Goal: Information Seeking & Learning: Compare options

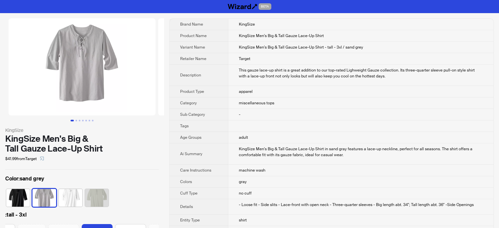
scroll to position [0, 255]
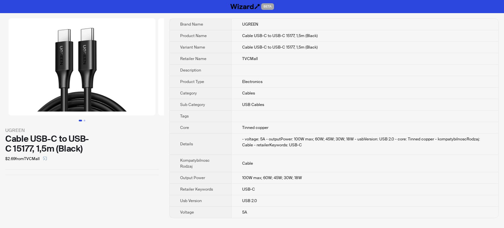
drag, startPoint x: 61, startPoint y: 182, endPoint x: 295, endPoint y: 89, distance: 252.0
click at [64, 182] on div "UGREEN Cable USB-C to USB-C 15177, 1,5m (Black) $2.69 from TVCMall" at bounding box center [82, 118] width 164 height 210
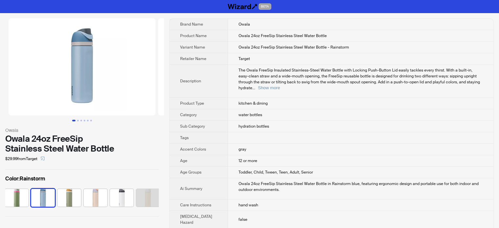
scroll to position [0, 332]
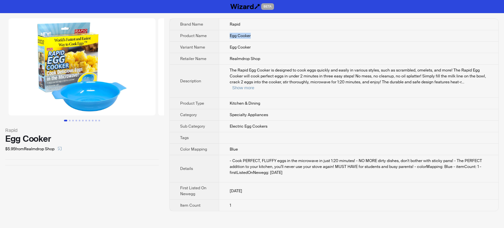
drag, startPoint x: 254, startPoint y: 36, endPoint x: 216, endPoint y: 36, distance: 37.4
click at [216, 36] on tr "Product Name Egg Cooker" at bounding box center [334, 35] width 329 height 11
copy tr "Egg Cooker"
click at [162, 155] on div "Rapid Egg Cooker $5.95 from Realmdrop Shop" at bounding box center [82, 92] width 164 height 158
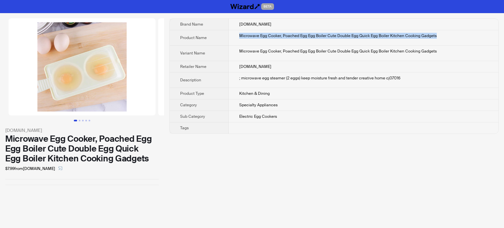
drag, startPoint x: 433, startPoint y: 34, endPoint x: 217, endPoint y: 37, distance: 216.6
click at [217, 37] on tr "Product Name Microwave Egg Cooker, Poached Egg Egg Boiler Cute Double Egg Quick…" at bounding box center [334, 37] width 329 height 15
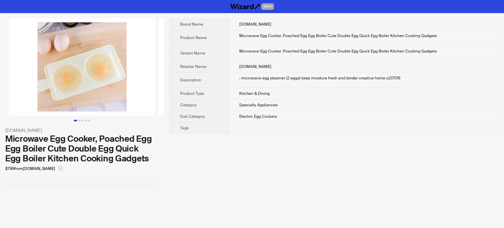
click at [344, 132] on td at bounding box center [364, 127] width 270 height 11
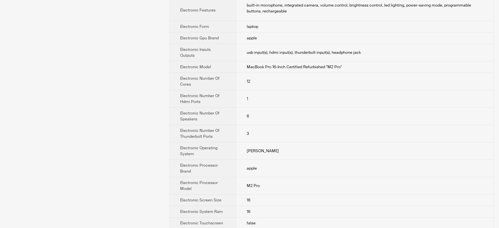
scroll to position [427, 0]
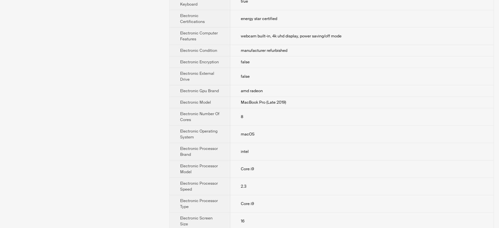
scroll to position [295, 0]
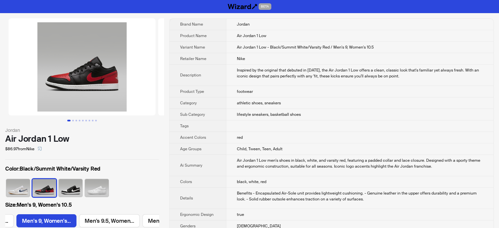
scroll to position [0, 242]
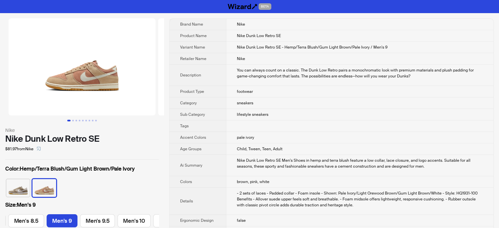
scroll to position [0, 375]
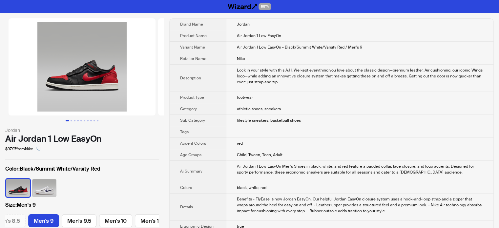
scroll to position [0, 375]
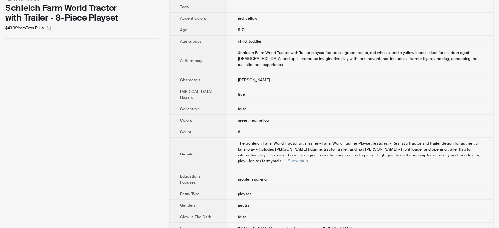
scroll to position [33, 0]
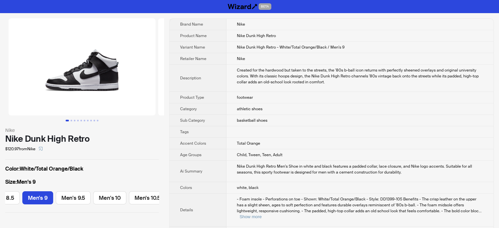
scroll to position [0, 199]
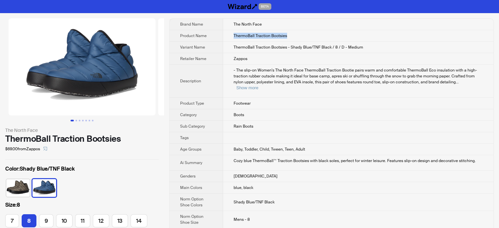
drag, startPoint x: 293, startPoint y: 35, endPoint x: 233, endPoint y: 36, distance: 59.4
click at [233, 36] on td "ThermoBall Traction Bootsies" at bounding box center [358, 35] width 270 height 11
click at [128, 145] on div "$69.00 from Zappos" at bounding box center [82, 149] width 154 height 11
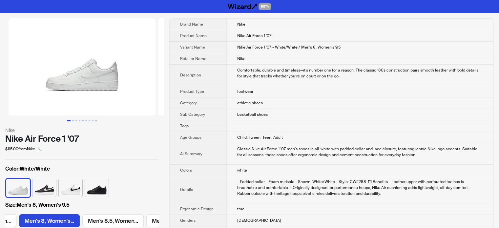
scroll to position [0, 558]
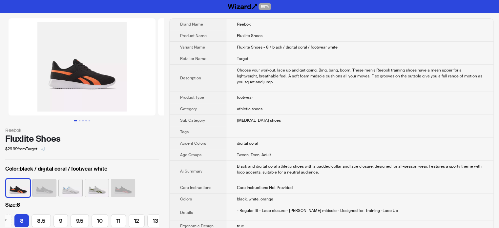
scroll to position [0, 68]
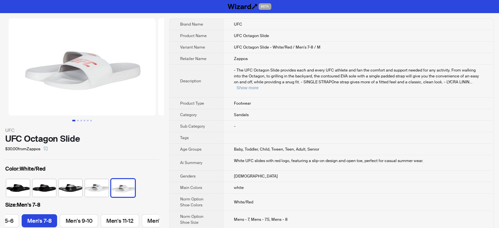
scroll to position [0, 64]
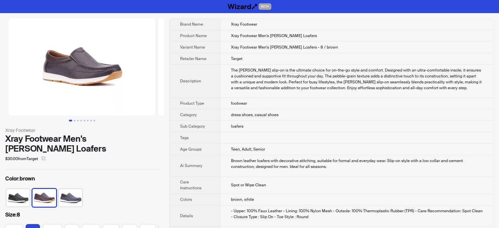
scroll to position [0, 11]
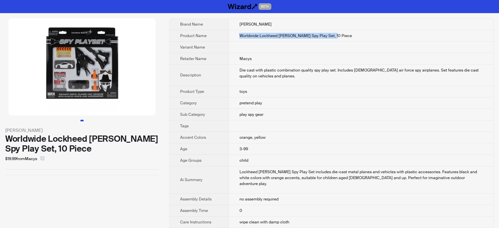
drag, startPoint x: 323, startPoint y: 35, endPoint x: 230, endPoint y: 38, distance: 93.6
click at [230, 38] on td "Worldwide Lockheed [PERSON_NAME] Spy Play Set, 10 Piece" at bounding box center [361, 35] width 265 height 11
copy span "Worldwide Lockheed [PERSON_NAME] Spy Play Set, 10 Piece"
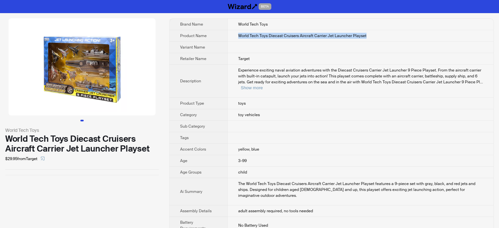
drag, startPoint x: 363, startPoint y: 36, endPoint x: 232, endPoint y: 32, distance: 130.7
click at [232, 32] on td "World Tech Toys Diecast Cruisers Aircraft Carrier Jet Launcher Playset" at bounding box center [360, 35] width 266 height 11
copy span "World Tech Toys Diecast Cruisers Aircraft Carrier Jet Launcher Playset"
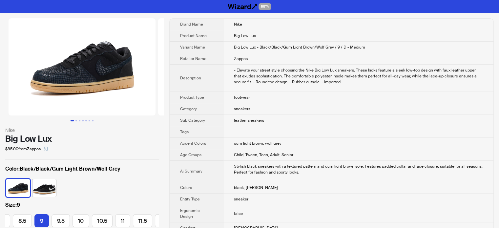
scroll to position [0, 103]
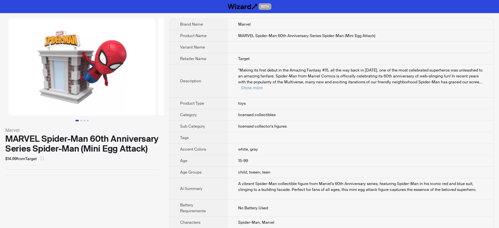
click at [43, 159] on icon "select" at bounding box center [42, 159] width 4 height 4
click at [263, 85] on button "Show more" at bounding box center [252, 87] width 22 height 5
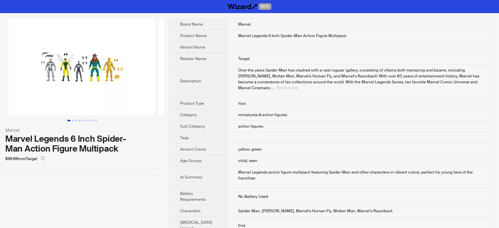
click at [298, 85] on button "Show more" at bounding box center [287, 87] width 22 height 5
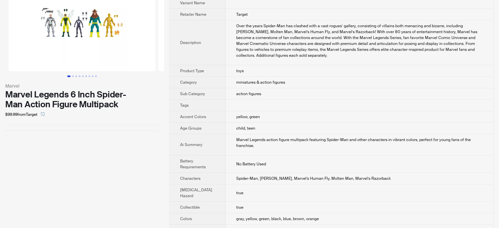
scroll to position [33, 0]
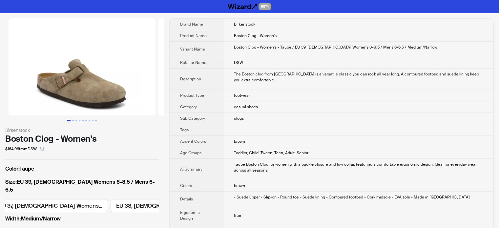
scroll to position [0, 257]
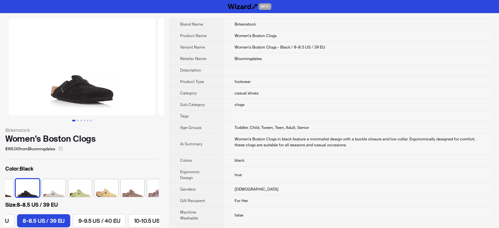
scroll to position [0, 154]
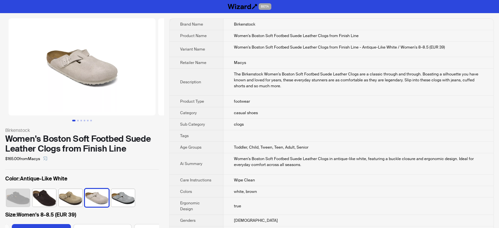
scroll to position [0, 174]
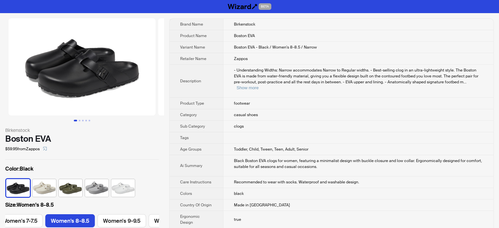
scroll to position [0, 140]
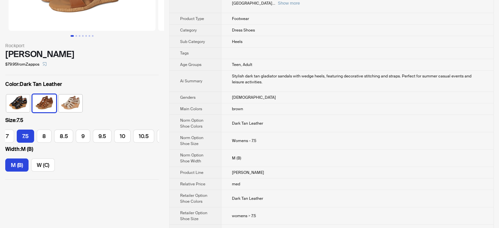
scroll to position [98, 0]
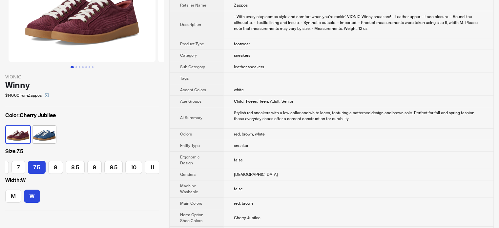
scroll to position [98, 0]
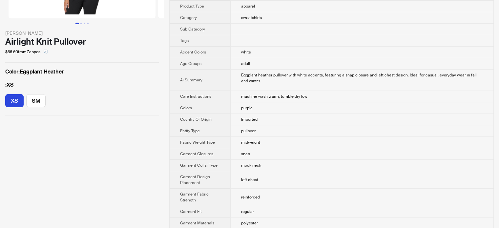
scroll to position [98, 0]
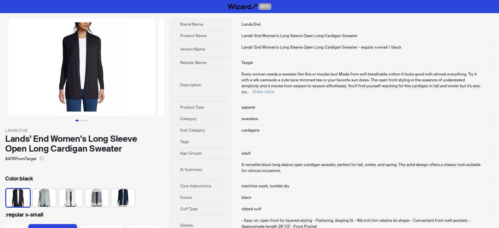
scroll to position [0, 82]
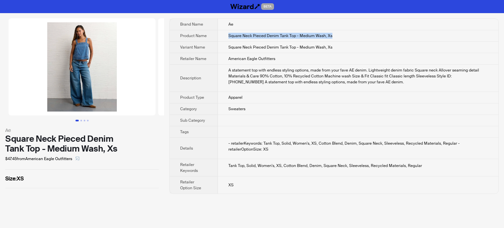
drag, startPoint x: 338, startPoint y: 36, endPoint x: 223, endPoint y: 35, distance: 114.9
click at [223, 35] on td "Square Neck Pieced Denim Tank Top - Medium Wash, Xs" at bounding box center [358, 35] width 281 height 11
copy span "Square Neck Pieced Denim Tank Top - Medium Wash, Xs"
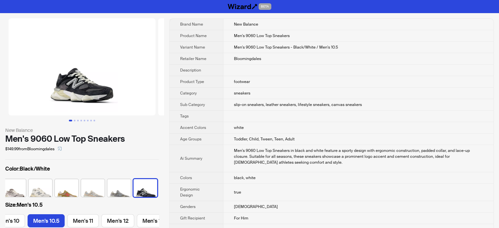
scroll to position [0, 197]
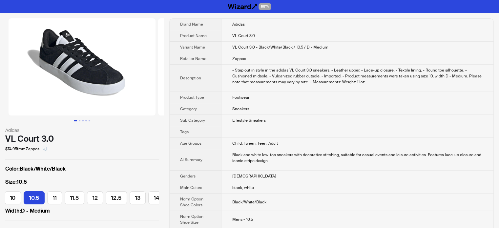
scroll to position [0, 256]
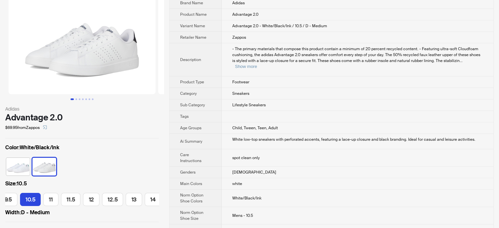
scroll to position [33, 0]
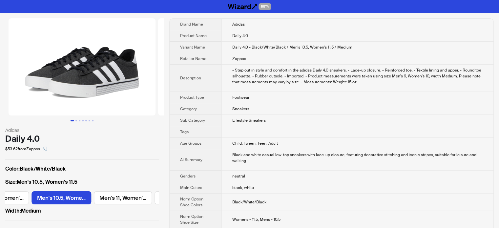
scroll to position [0, 810]
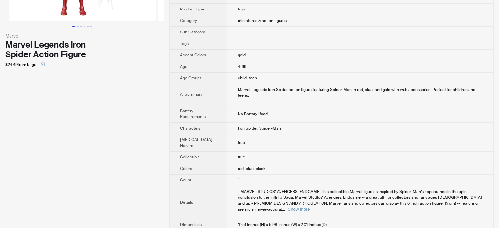
scroll to position [98, 0]
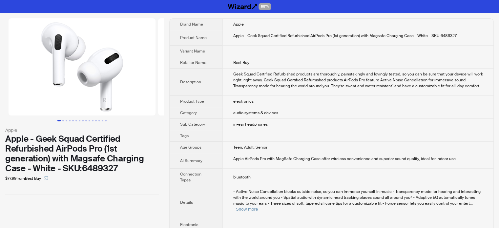
click at [89, 184] on div "Apple Apple - Geek Squad Certified Refurbished AirPods Pro (1st generation) wit…" at bounding box center [82, 106] width 164 height 187
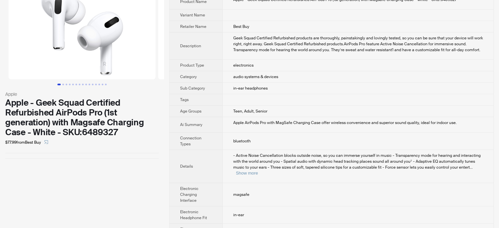
scroll to position [98, 0]
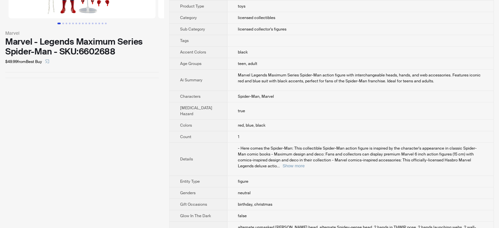
scroll to position [98, 0]
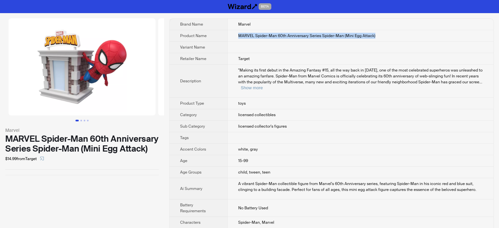
drag, startPoint x: 230, startPoint y: 34, endPoint x: 427, endPoint y: 34, distance: 196.9
click at [427, 34] on td "MARVEL Spider-Man 60th Anniversary Series Spider-Man (Mini Egg Attack)" at bounding box center [360, 35] width 266 height 11
